Goal: Task Accomplishment & Management: Use online tool/utility

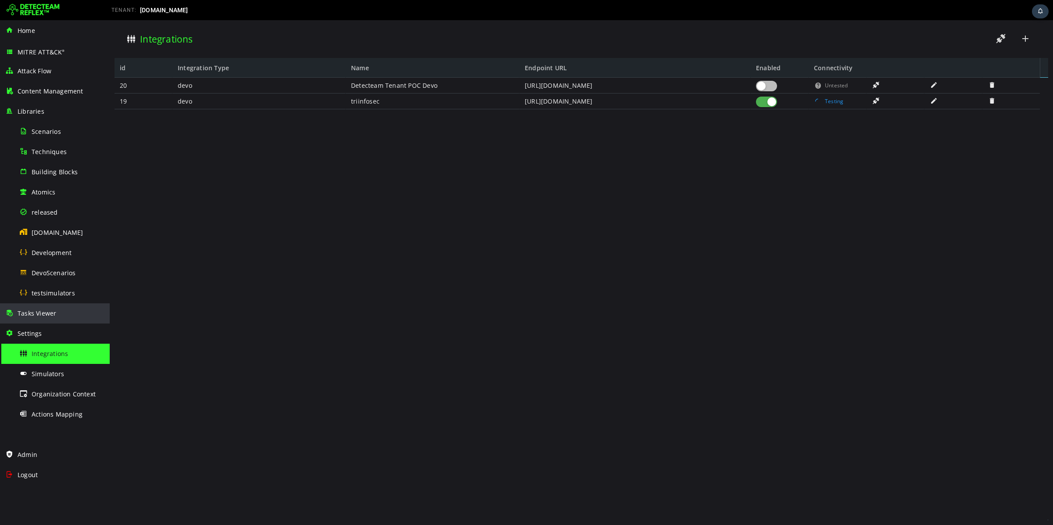
click at [46, 312] on span "Tasks Viewer" at bounding box center [37, 313] width 39 height 8
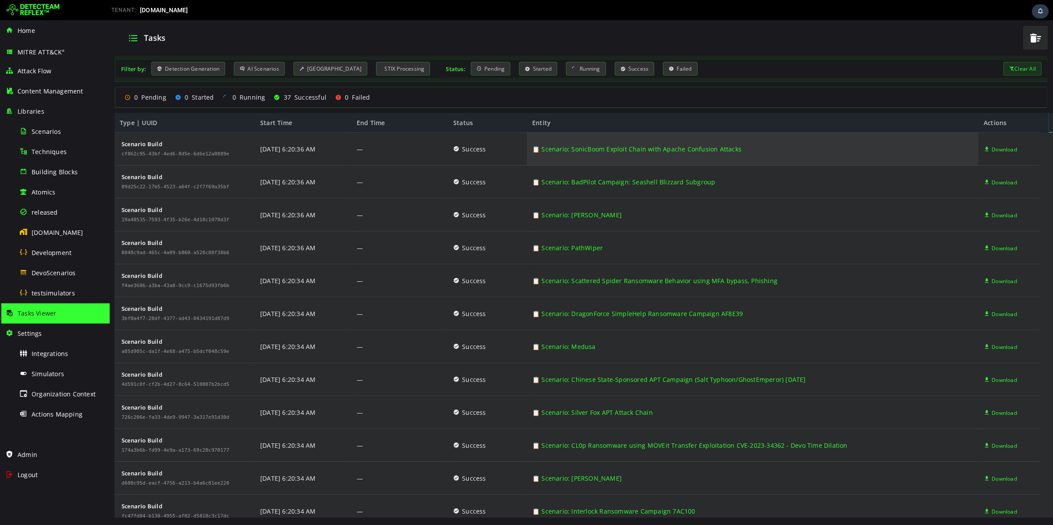
click at [663, 152] on link "📋 Scenario: SonicBoom Exploit Chain with Apache Confusion Attacks" at bounding box center [636, 148] width 209 height 33
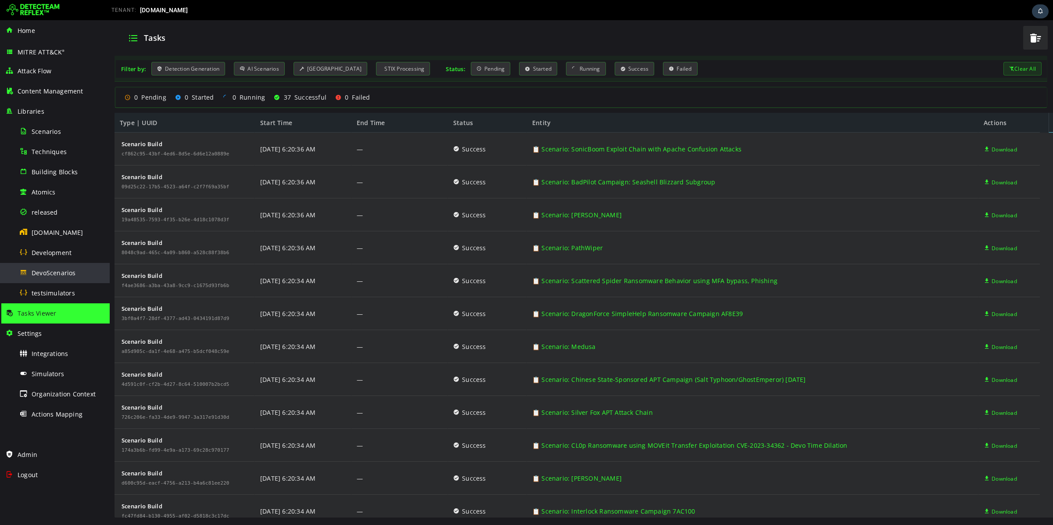
click at [62, 277] on div "DevoScenarios" at bounding box center [61, 273] width 85 height 20
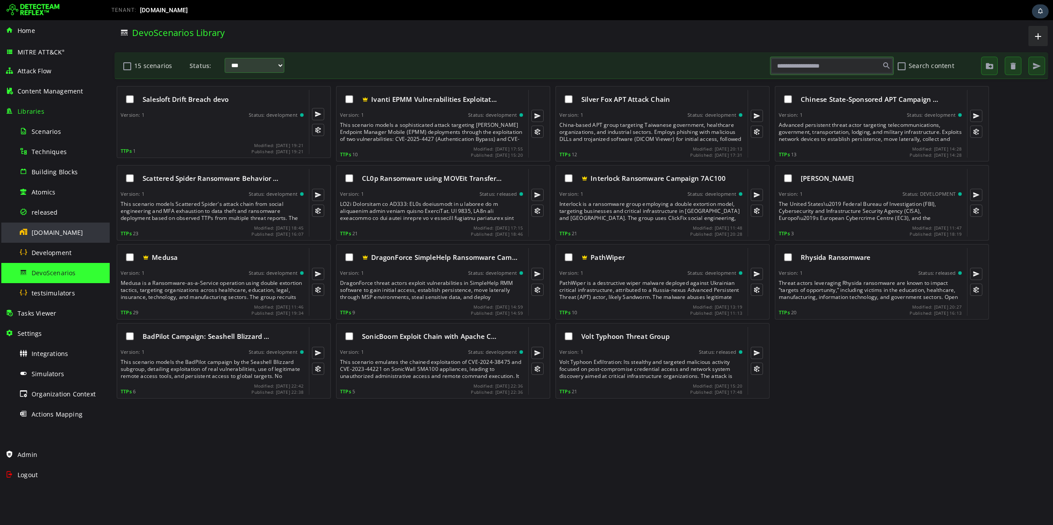
click at [59, 238] on div "[DOMAIN_NAME]" at bounding box center [61, 232] width 85 height 20
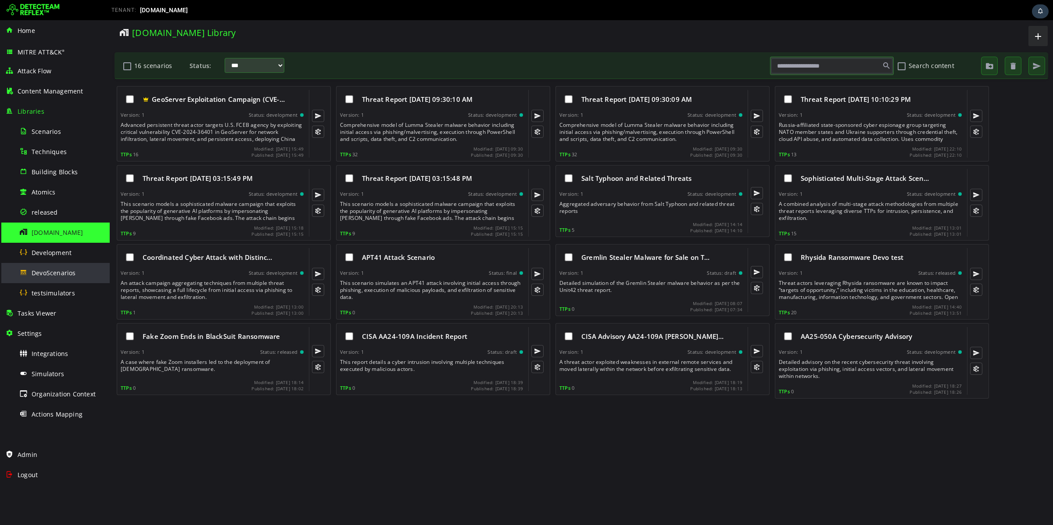
click at [61, 266] on div "DevoScenarios" at bounding box center [61, 273] width 85 height 20
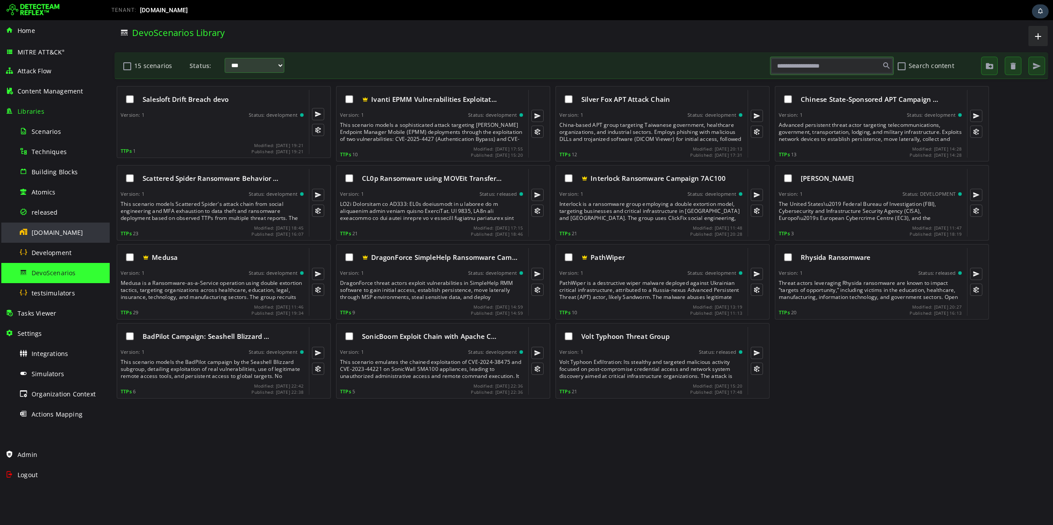
click at [52, 238] on div "[DOMAIN_NAME]" at bounding box center [61, 232] width 85 height 20
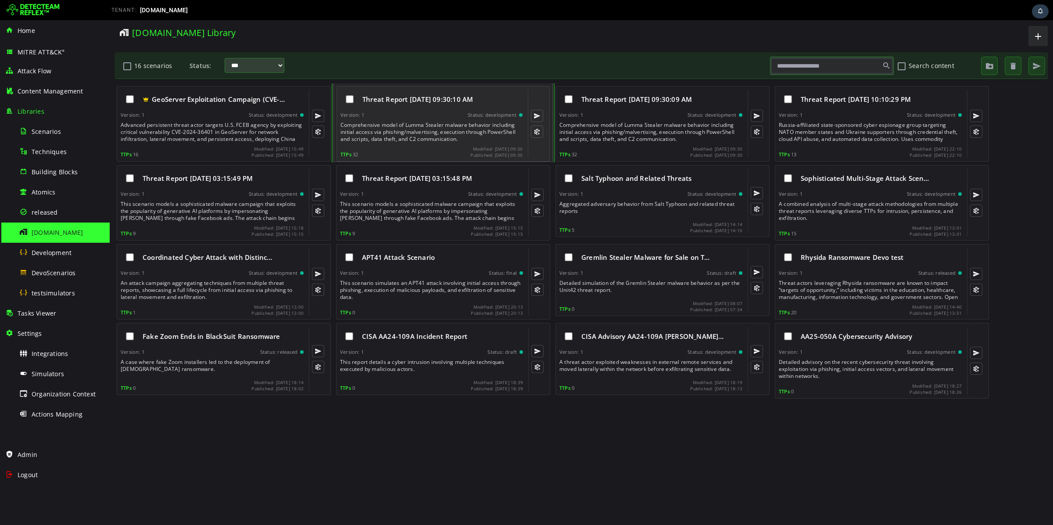
click at [432, 111] on div "Threat Report 07/07/2025, 09:30:10 AM Version: 1 Status: development Comprehens…" at bounding box center [431, 124] width 182 height 68
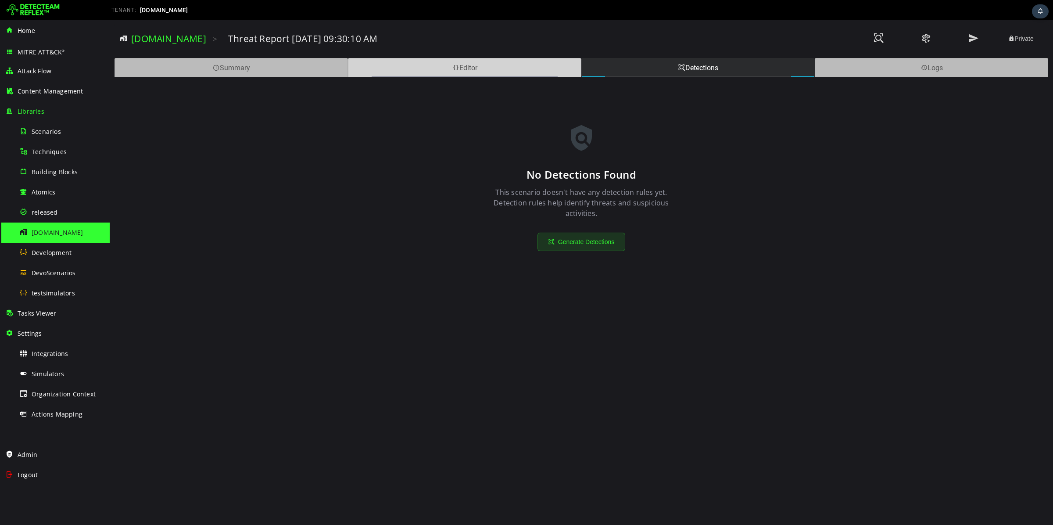
click at [426, 72] on div "Editor" at bounding box center [464, 67] width 233 height 19
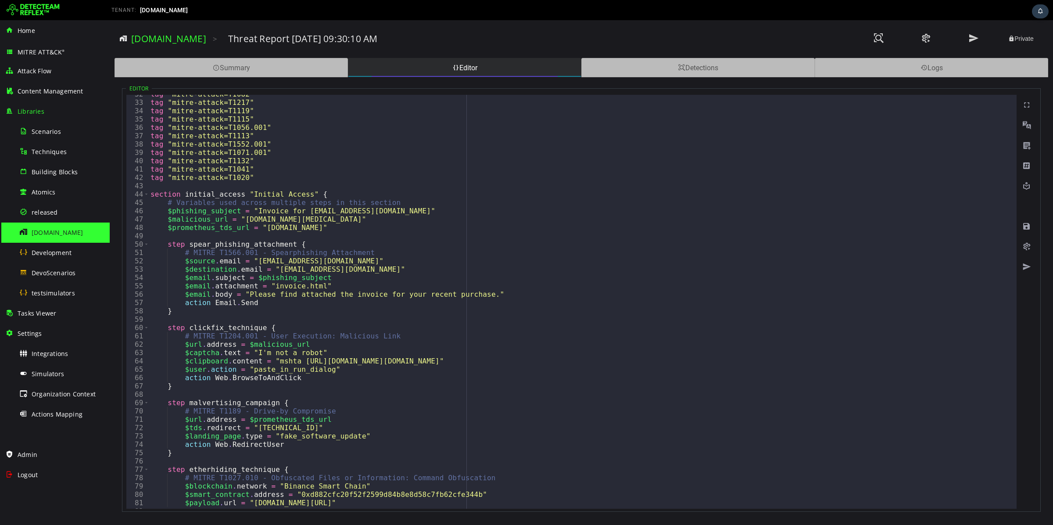
scroll to position [263, 0]
click at [683, 74] on div "Detections" at bounding box center [697, 67] width 233 height 19
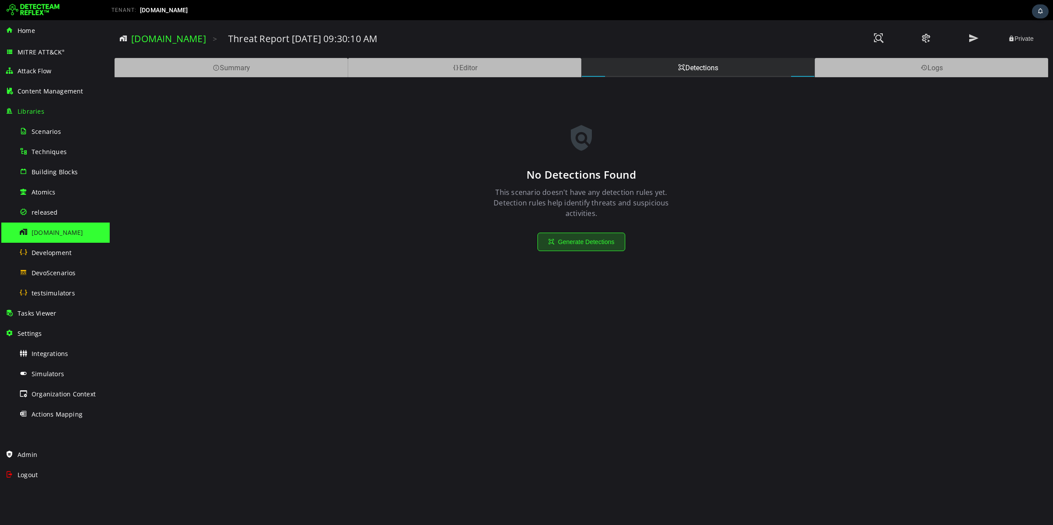
click at [588, 234] on button "Generate Detections" at bounding box center [581, 241] width 88 height 18
click at [57, 314] on div "Tasks Viewer" at bounding box center [54, 313] width 99 height 20
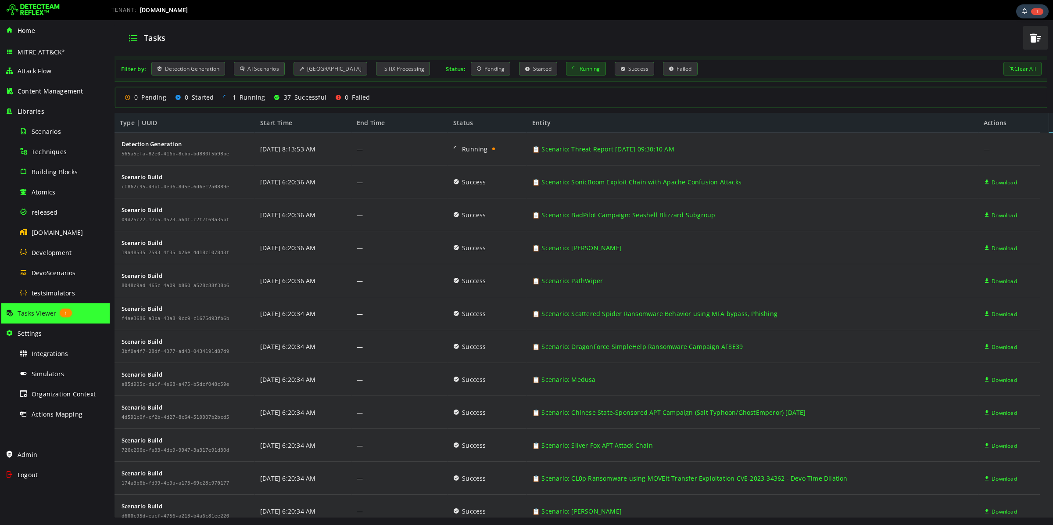
click at [575, 68] on div "Running" at bounding box center [586, 69] width 40 height 14
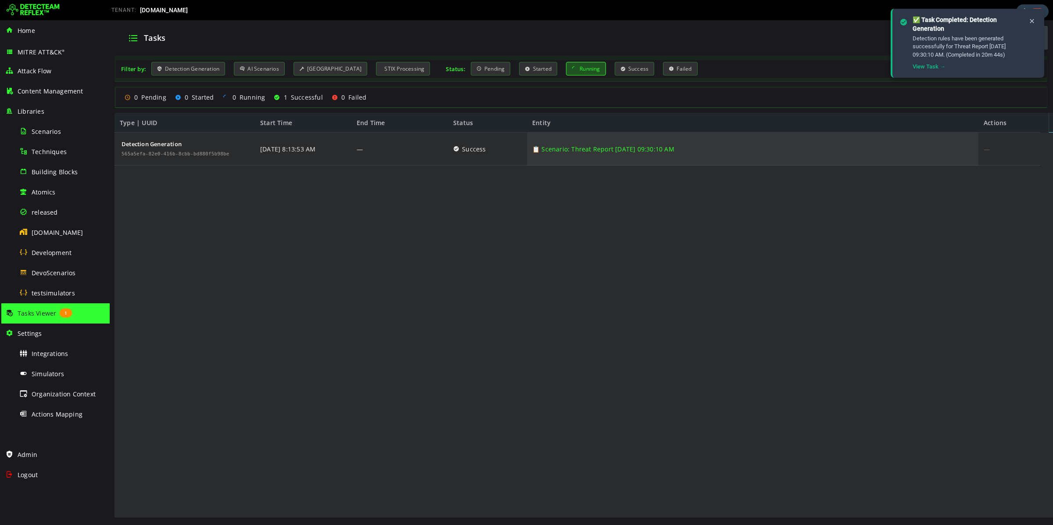
click at [554, 151] on link "📋 Scenario: Threat Report 07/07/2025, 09:30:10 AM" at bounding box center [603, 148] width 142 height 33
click at [568, 150] on link "📋 Scenario: Threat Report 07/07/2025, 09:30:10 AM" at bounding box center [603, 148] width 142 height 33
click at [585, 145] on link "📋 Scenario: Threat Report 07/07/2025, 09:30:10 AM" at bounding box center [603, 148] width 142 height 33
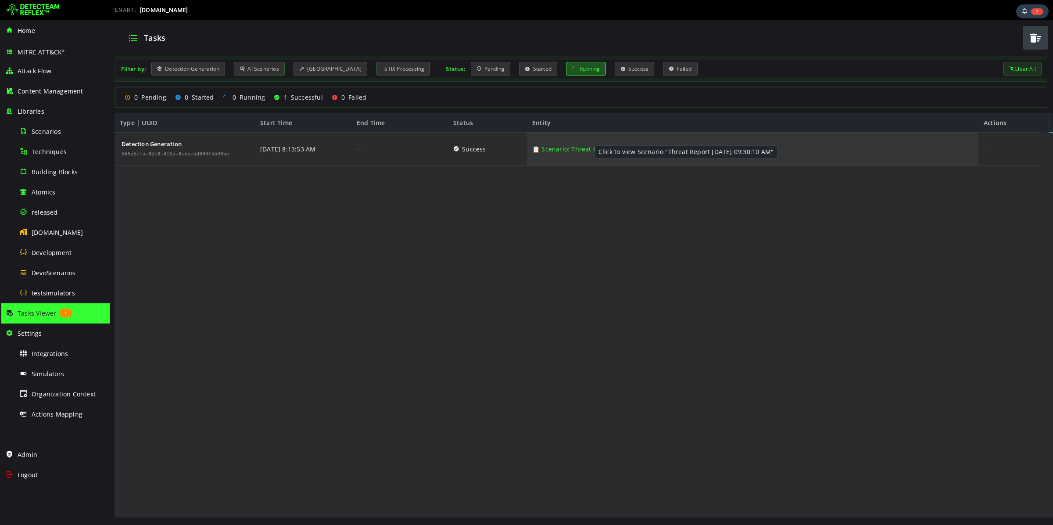
click at [585, 145] on link "📋 Scenario: Threat Report 07/07/2025, 09:30:10 AM" at bounding box center [603, 148] width 142 height 33
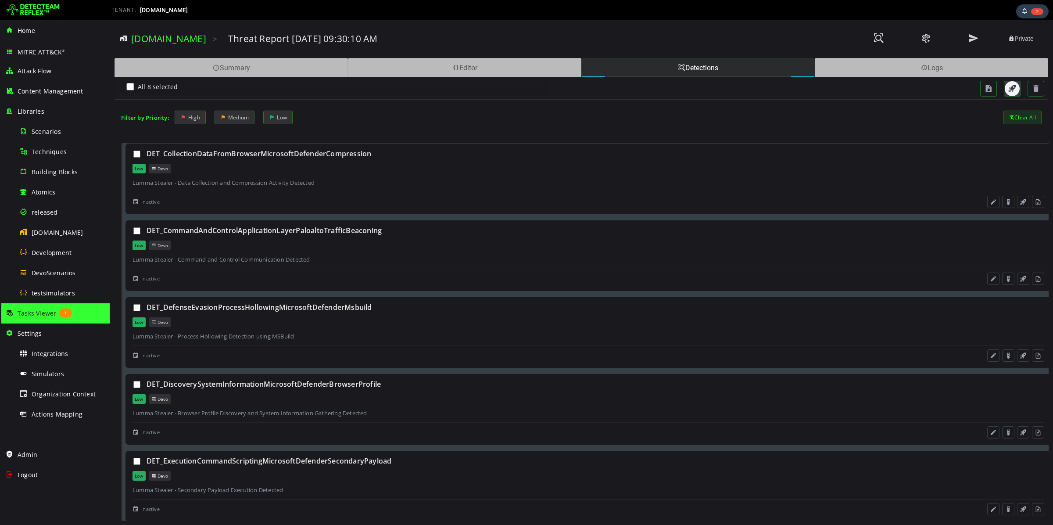
click at [1011, 89] on span "button" at bounding box center [1012, 88] width 9 height 9
click at [975, 45] on button at bounding box center [973, 38] width 44 height 18
click at [51, 314] on span "Tasks Viewer" at bounding box center [37, 313] width 39 height 8
click at [40, 313] on span "Tasks Viewer" at bounding box center [37, 313] width 39 height 8
click at [40, 327] on div "Settings" at bounding box center [54, 333] width 99 height 20
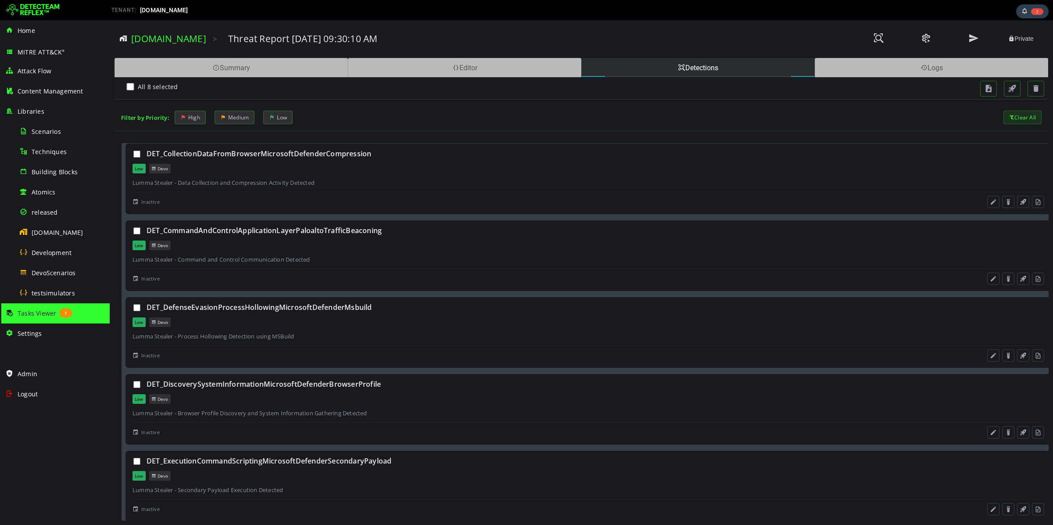
click at [40, 327] on div "Settings" at bounding box center [54, 333] width 99 height 20
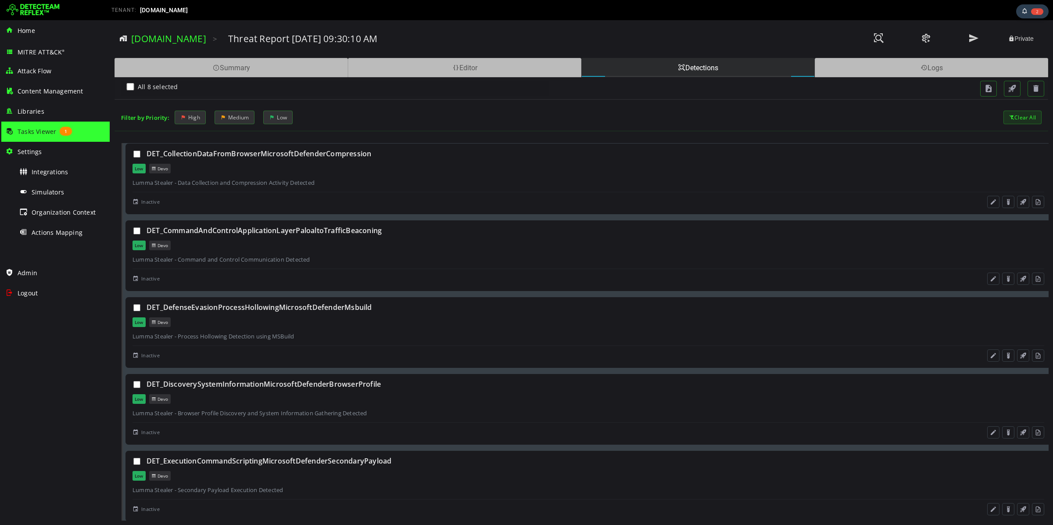
click at [46, 127] on span "Tasks Viewer" at bounding box center [37, 131] width 39 height 8
click at [36, 26] on div "Home" at bounding box center [54, 31] width 99 height 20
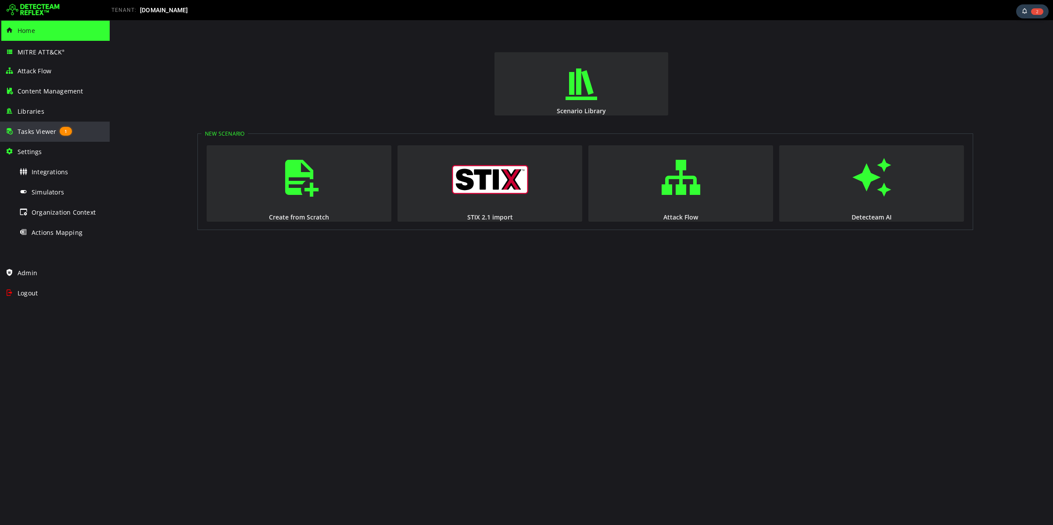
click at [40, 138] on div "Tasks Viewer 1" at bounding box center [54, 131] width 99 height 20
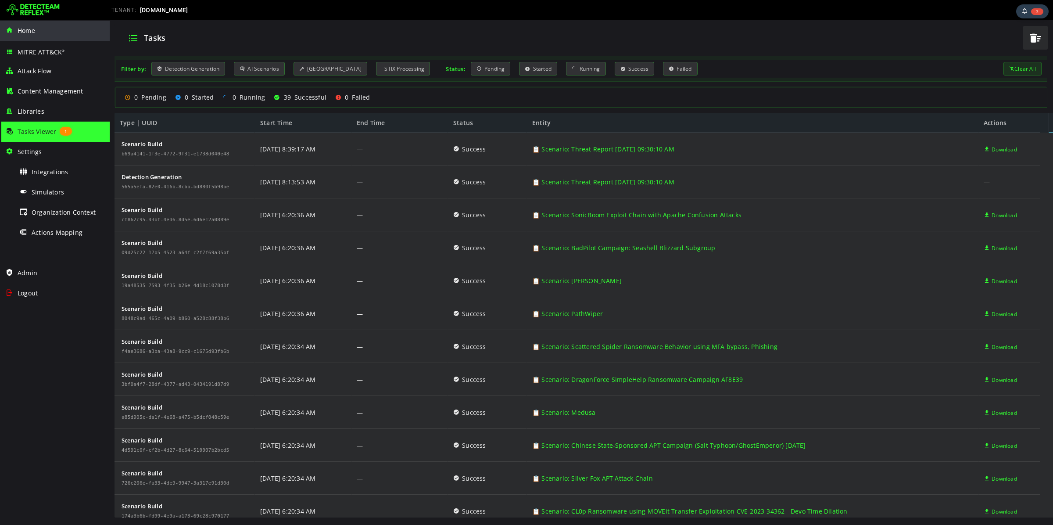
click at [27, 32] on span "Home" at bounding box center [27, 30] width 18 height 8
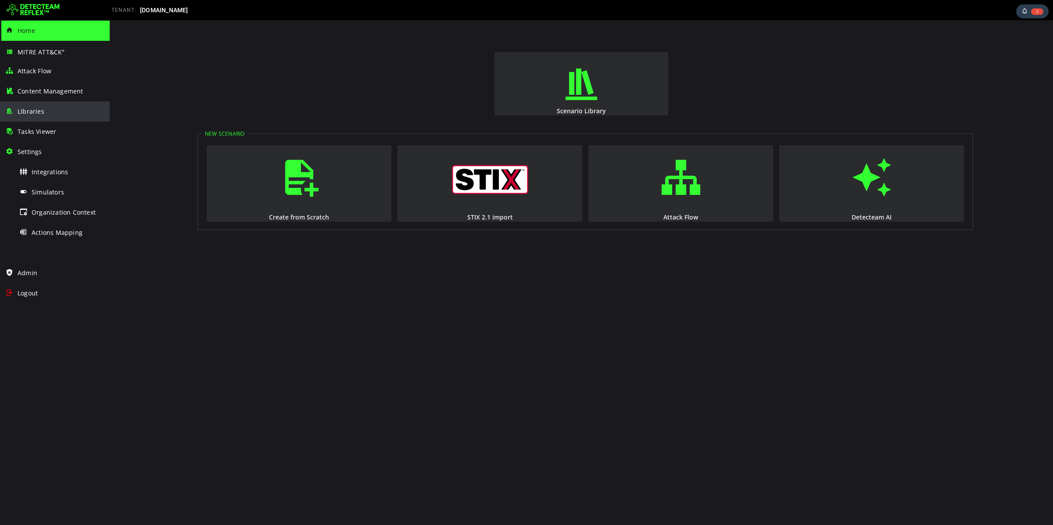
click at [36, 118] on div "Libraries" at bounding box center [54, 111] width 99 height 20
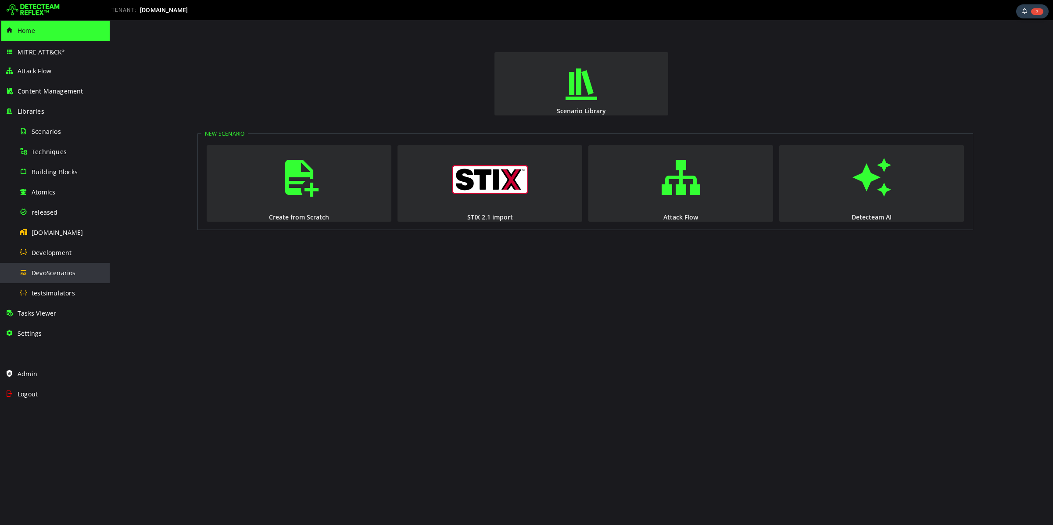
click at [53, 270] on span "DevoScenarios" at bounding box center [54, 272] width 44 height 8
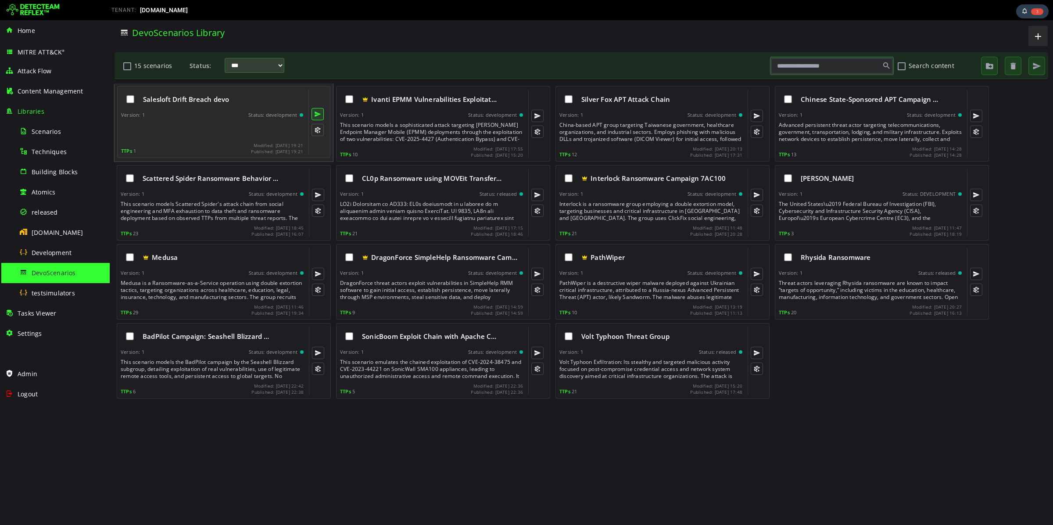
click at [316, 111] on button at bounding box center [317, 114] width 12 height 12
click at [155, 138] on div at bounding box center [213, 130] width 184 height 18
